Goal: Transaction & Acquisition: Book appointment/travel/reservation

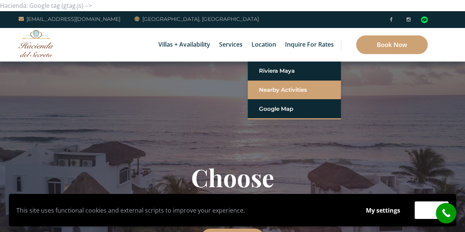
click at [262, 92] on link "Nearby Activities" at bounding box center [294, 89] width 71 height 13
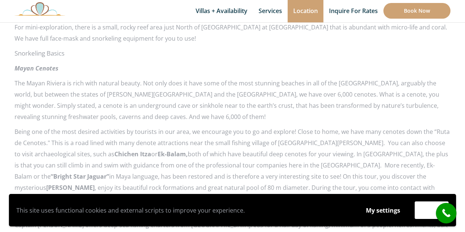
scroll to position [754, 0]
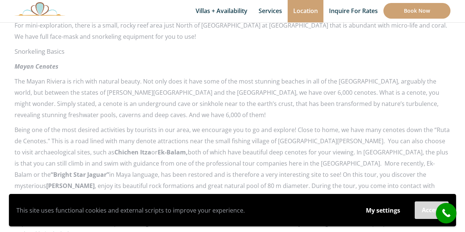
click at [433, 211] on button "Accept" at bounding box center [432, 210] width 34 height 18
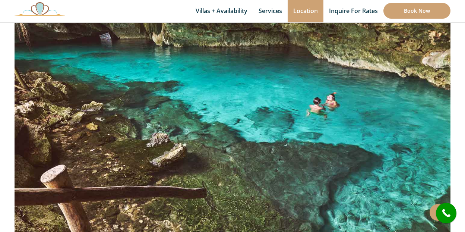
scroll to position [181, 0]
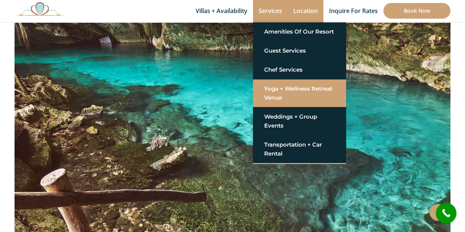
click at [275, 88] on link "Yoga + Wellness Retreat Venue" at bounding box center [299, 93] width 71 height 22
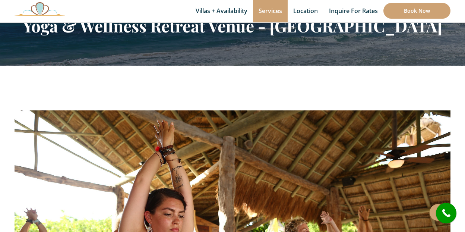
scroll to position [75, 0]
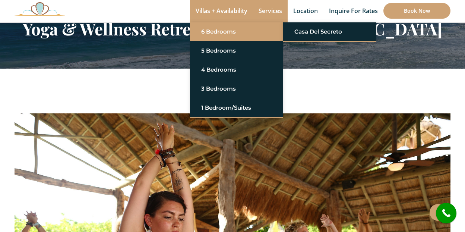
click at [221, 34] on link "6 Bedrooms" at bounding box center [236, 31] width 71 height 13
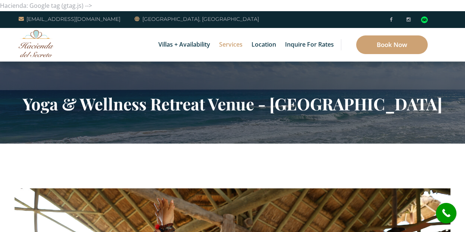
scroll to position [0, 0]
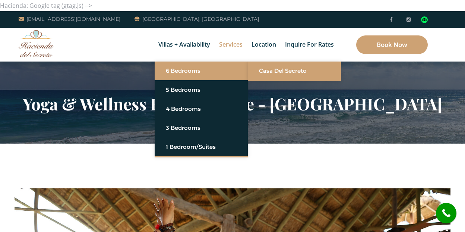
click at [267, 72] on link "Casa del Secreto" at bounding box center [294, 70] width 71 height 13
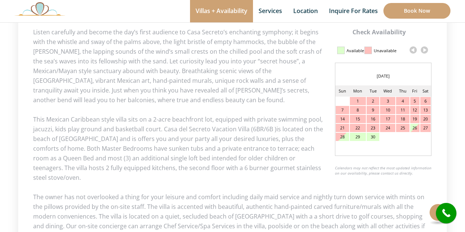
click at [422, 48] on link at bounding box center [424, 49] width 11 height 11
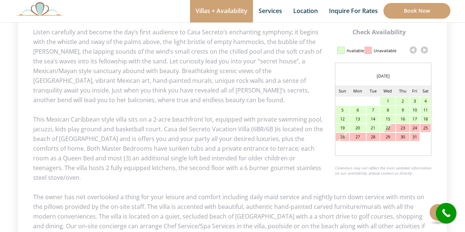
click at [424, 50] on link at bounding box center [424, 49] width 11 height 11
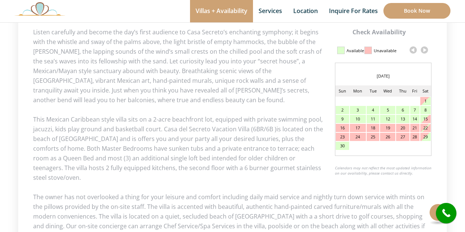
click at [424, 50] on link at bounding box center [424, 49] width 11 height 11
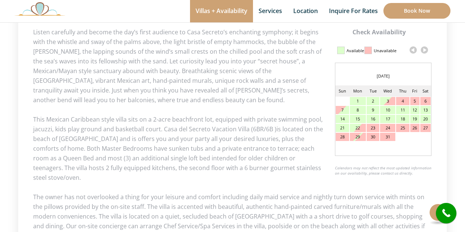
click at [424, 50] on link at bounding box center [424, 49] width 11 height 11
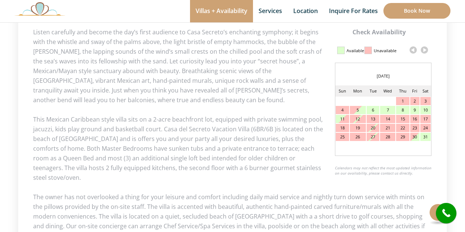
click at [424, 50] on link at bounding box center [424, 49] width 11 height 11
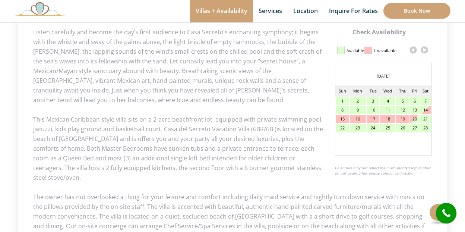
click at [424, 50] on link at bounding box center [424, 49] width 11 height 11
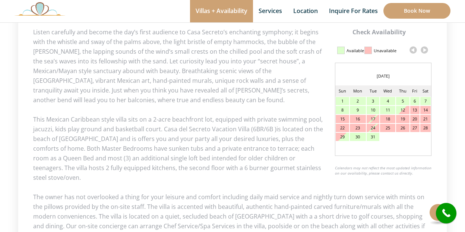
click at [424, 50] on link at bounding box center [424, 49] width 11 height 11
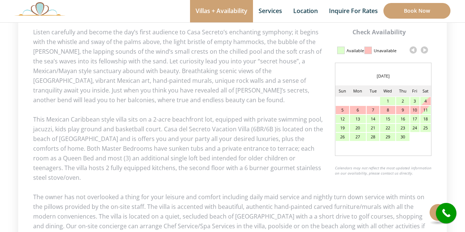
click at [424, 50] on link at bounding box center [424, 49] width 11 height 11
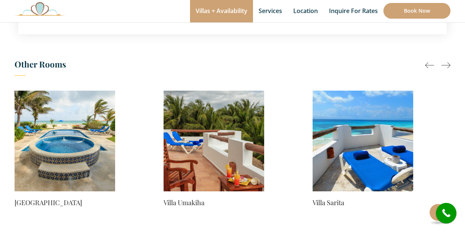
scroll to position [651, 0]
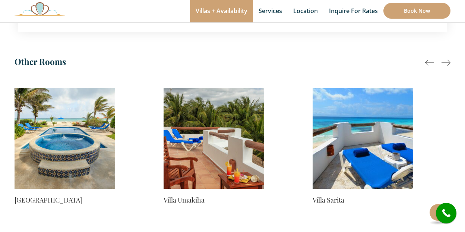
click at [103, 122] on img at bounding box center [65, 138] width 101 height 101
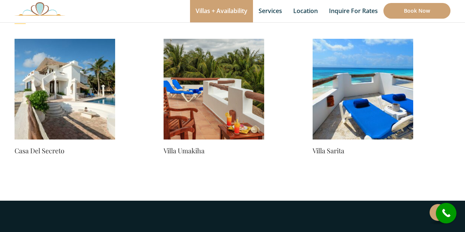
scroll to position [652, 0]
click at [214, 113] on img at bounding box center [214, 89] width 101 height 101
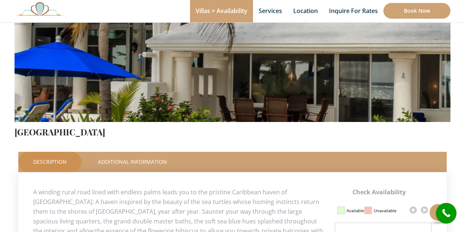
scroll to position [212, 0]
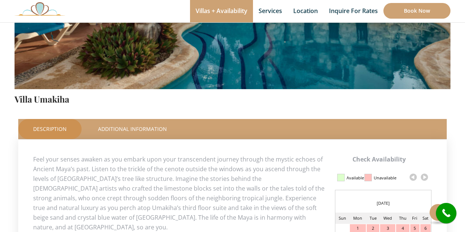
scroll to position [238, 0]
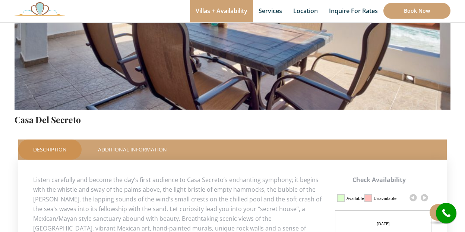
scroll to position [402, 0]
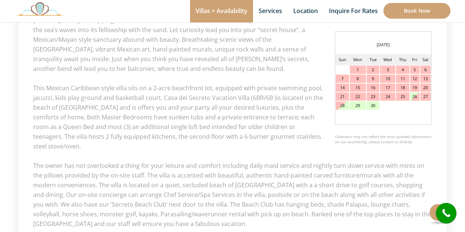
click at [424, 42] on div "September 2025" at bounding box center [383, 44] width 96 height 11
click at [423, 36] on div "September 2025 Sun Mon Tue Wed Thu Fri Sat 1 2 3 4 5 6 7 8 9 10 11 12 13 14 15 …" at bounding box center [383, 77] width 96 height 93
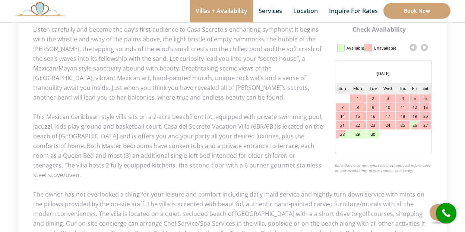
scroll to position [374, 0]
click at [425, 46] on link at bounding box center [424, 46] width 11 height 11
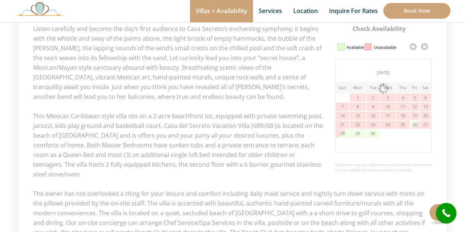
click at [425, 46] on link at bounding box center [424, 46] width 11 height 11
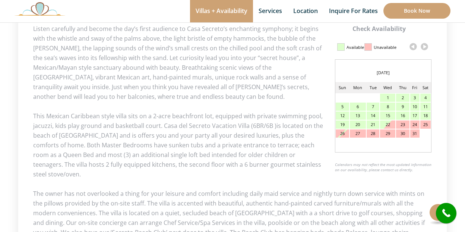
click at [425, 46] on link at bounding box center [424, 46] width 11 height 11
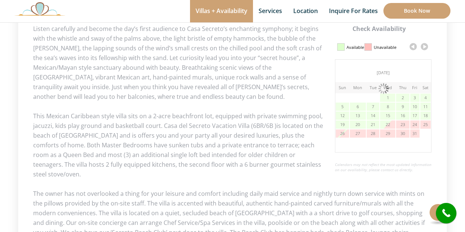
click at [425, 46] on link at bounding box center [424, 46] width 11 height 11
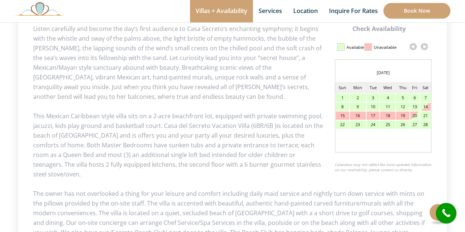
click at [425, 46] on link at bounding box center [424, 46] width 11 height 11
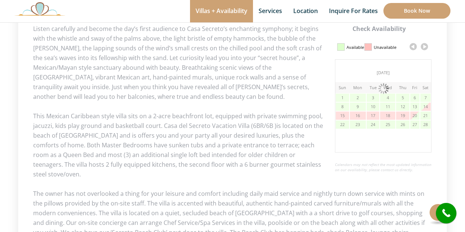
click at [425, 46] on link at bounding box center [424, 46] width 11 height 11
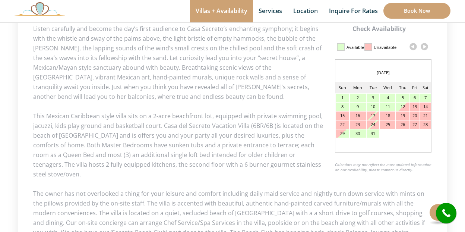
click at [425, 46] on link at bounding box center [424, 46] width 11 height 11
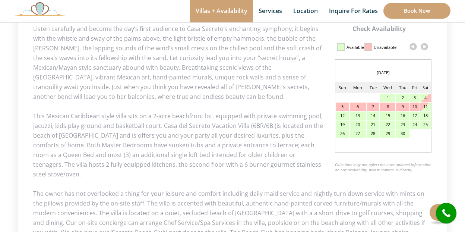
click at [425, 46] on link at bounding box center [424, 46] width 11 height 11
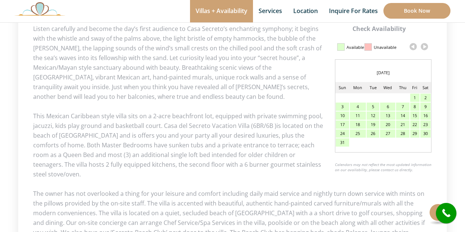
click at [343, 115] on div "10" at bounding box center [342, 115] width 13 height 8
click at [397, 11] on link "Book Now" at bounding box center [416, 11] width 67 height 16
